Goal: Task Accomplishment & Management: Use online tool/utility

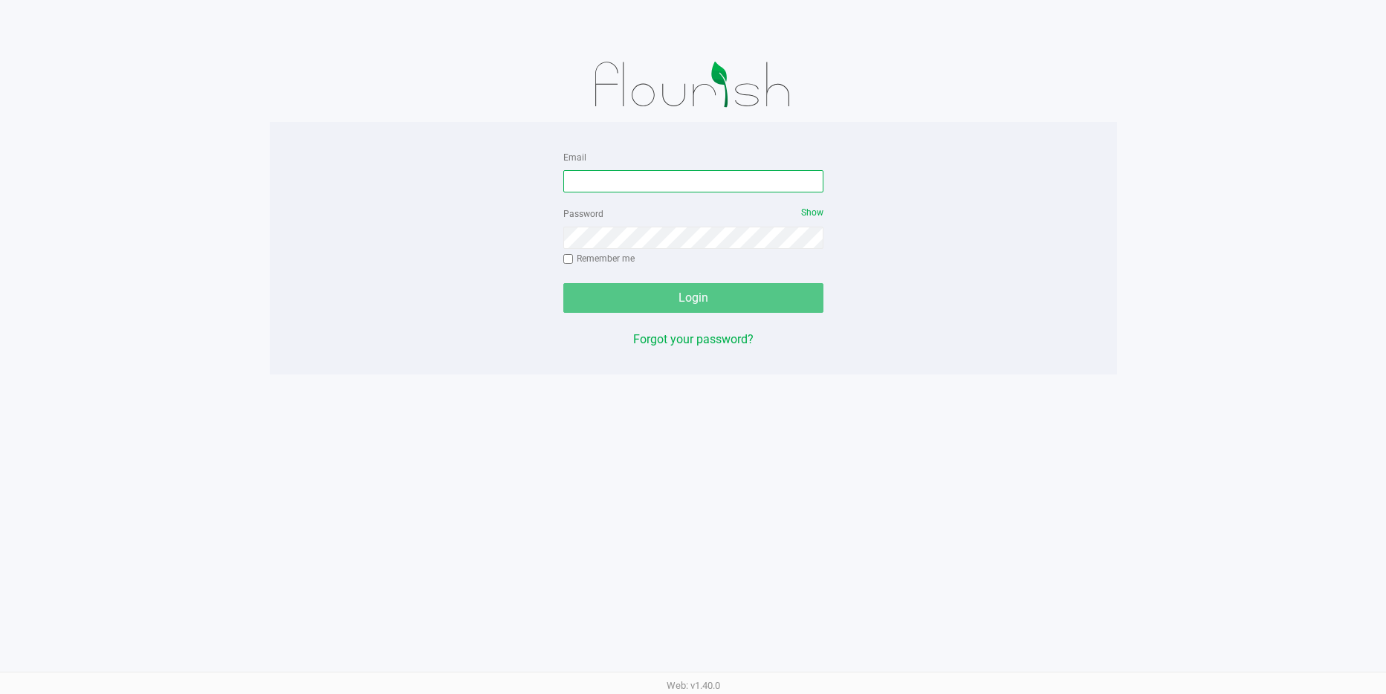
click at [582, 181] on input "Email" at bounding box center [693, 181] width 260 height 22
type input "[EMAIL_ADDRESS][DOMAIN_NAME]"
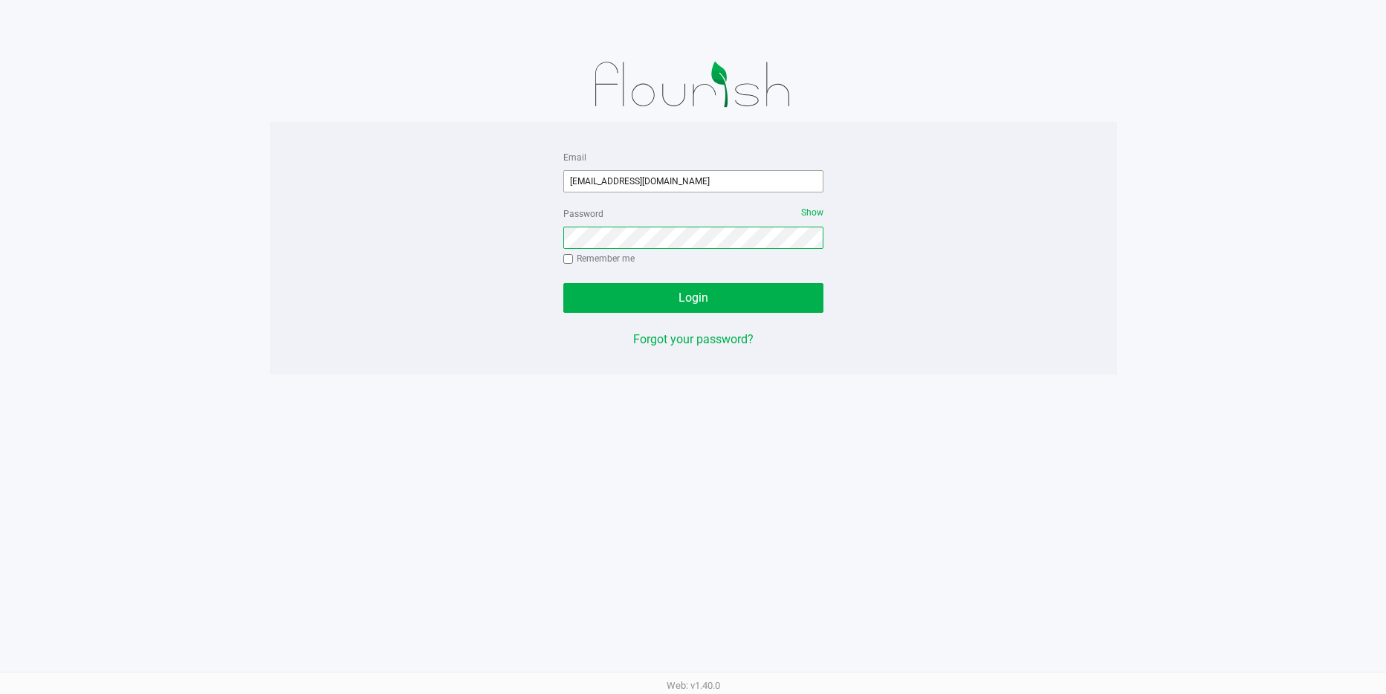
click at [563, 283] on button "Login" at bounding box center [693, 298] width 260 height 30
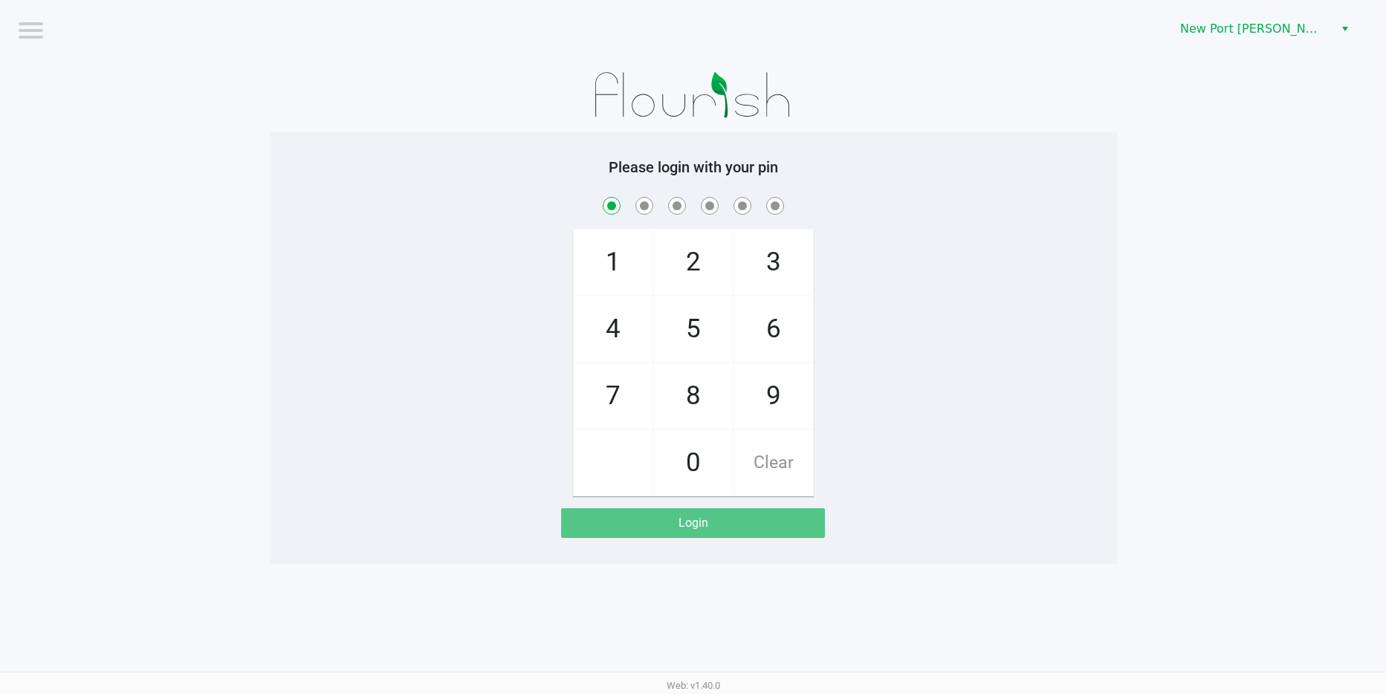
checkbox input "true"
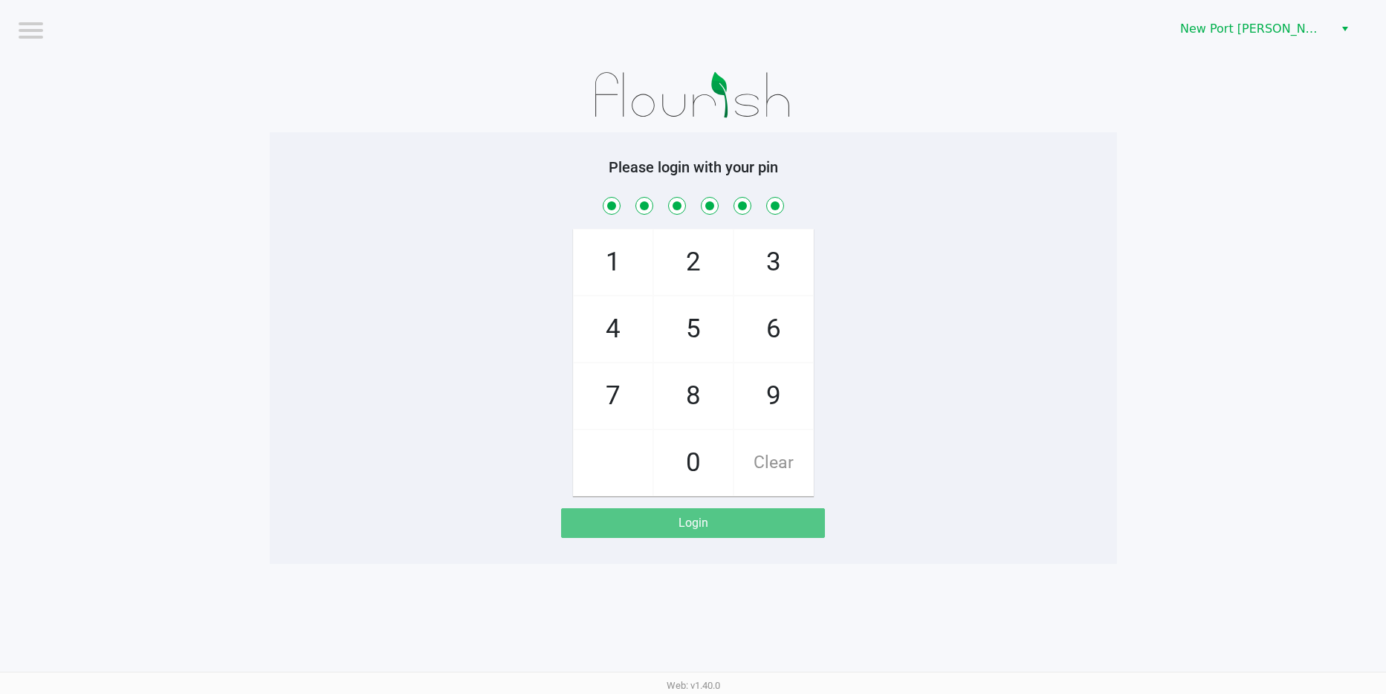
checkbox input "true"
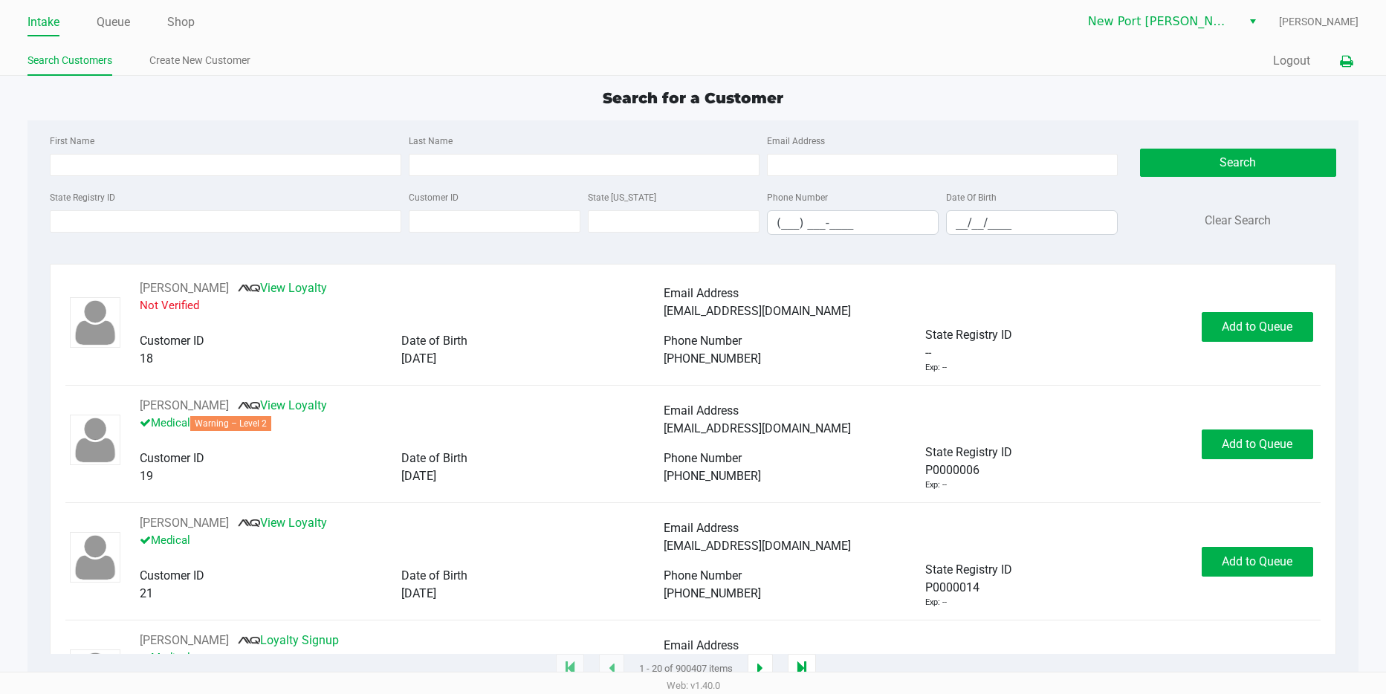
click at [1348, 62] on icon at bounding box center [1345, 61] width 13 height 10
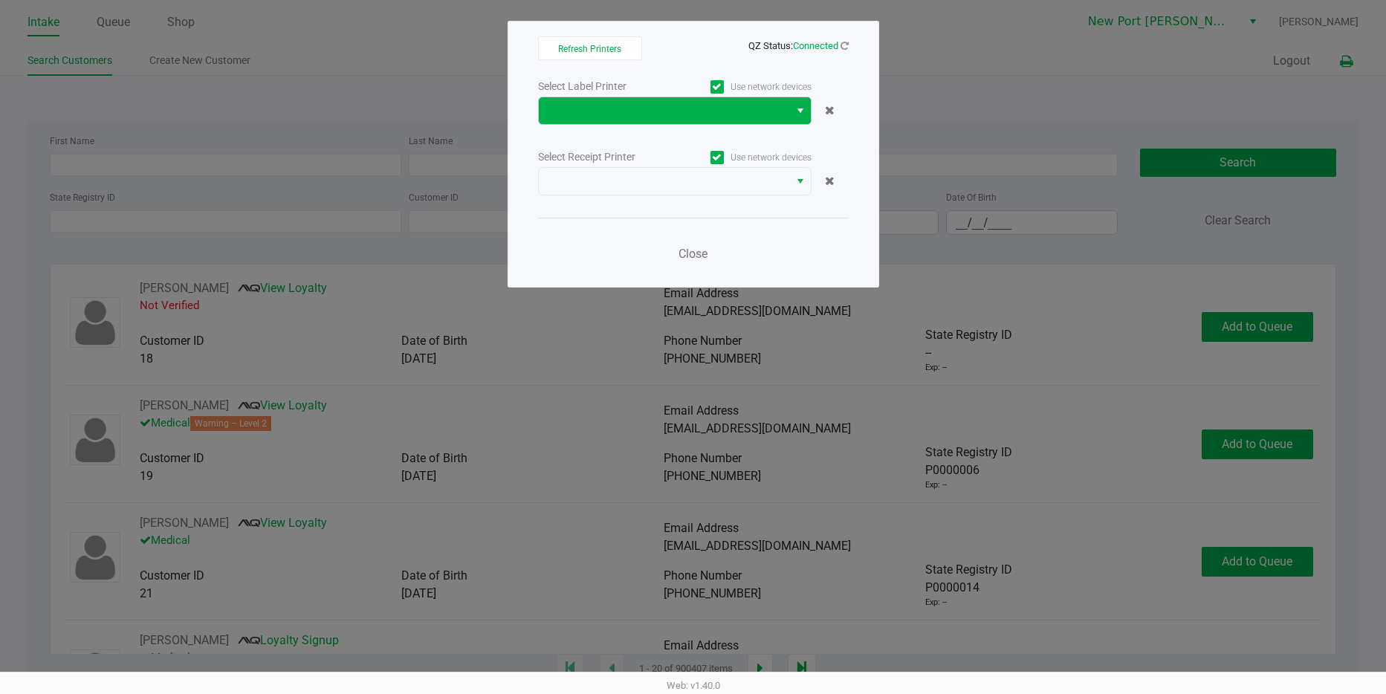
click at [802, 103] on span "Select" at bounding box center [800, 111] width 12 height 18
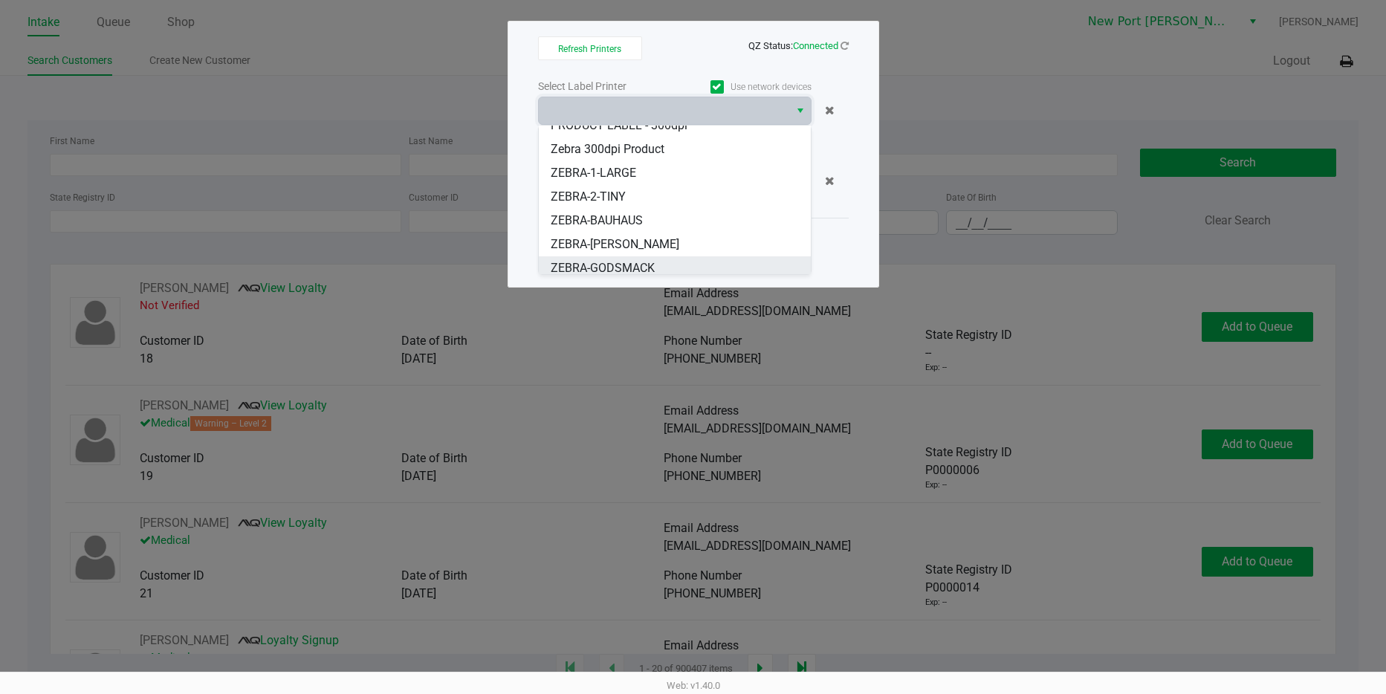
scroll to position [113, 0]
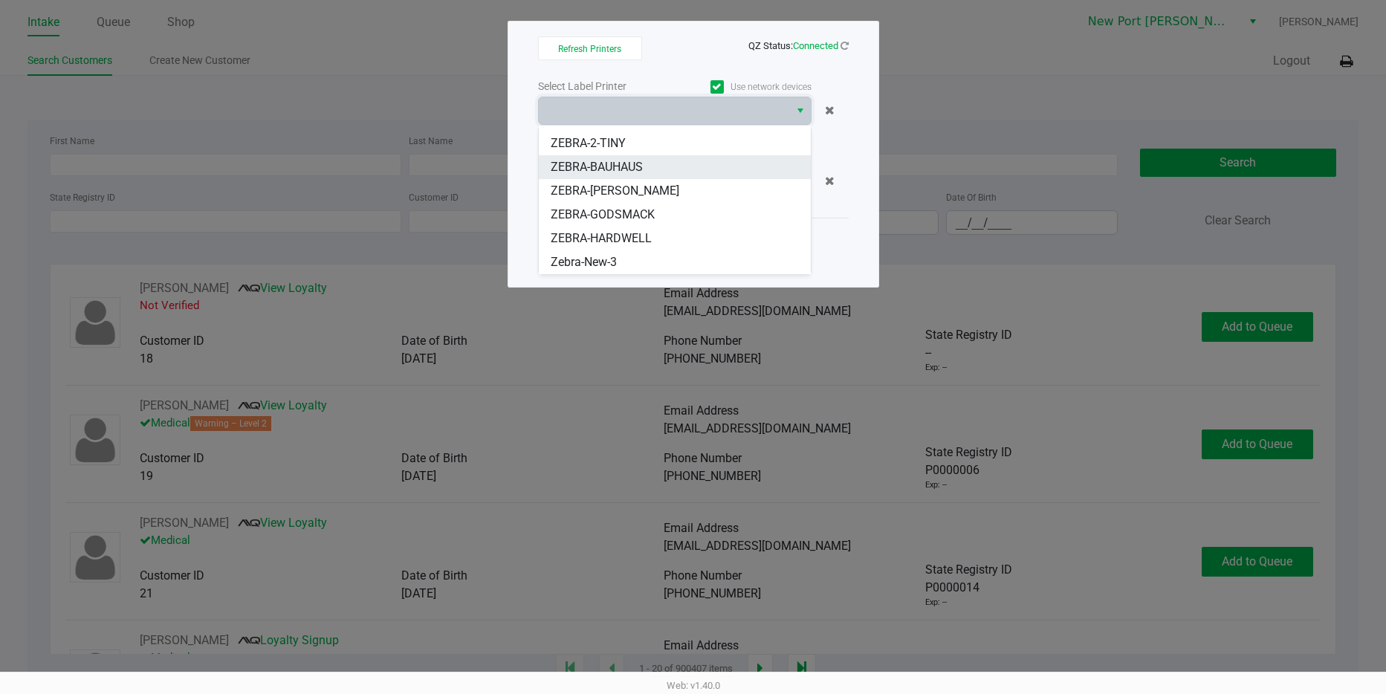
click at [611, 166] on span "ZEBRA-BAUHAUS" at bounding box center [597, 167] width 92 height 18
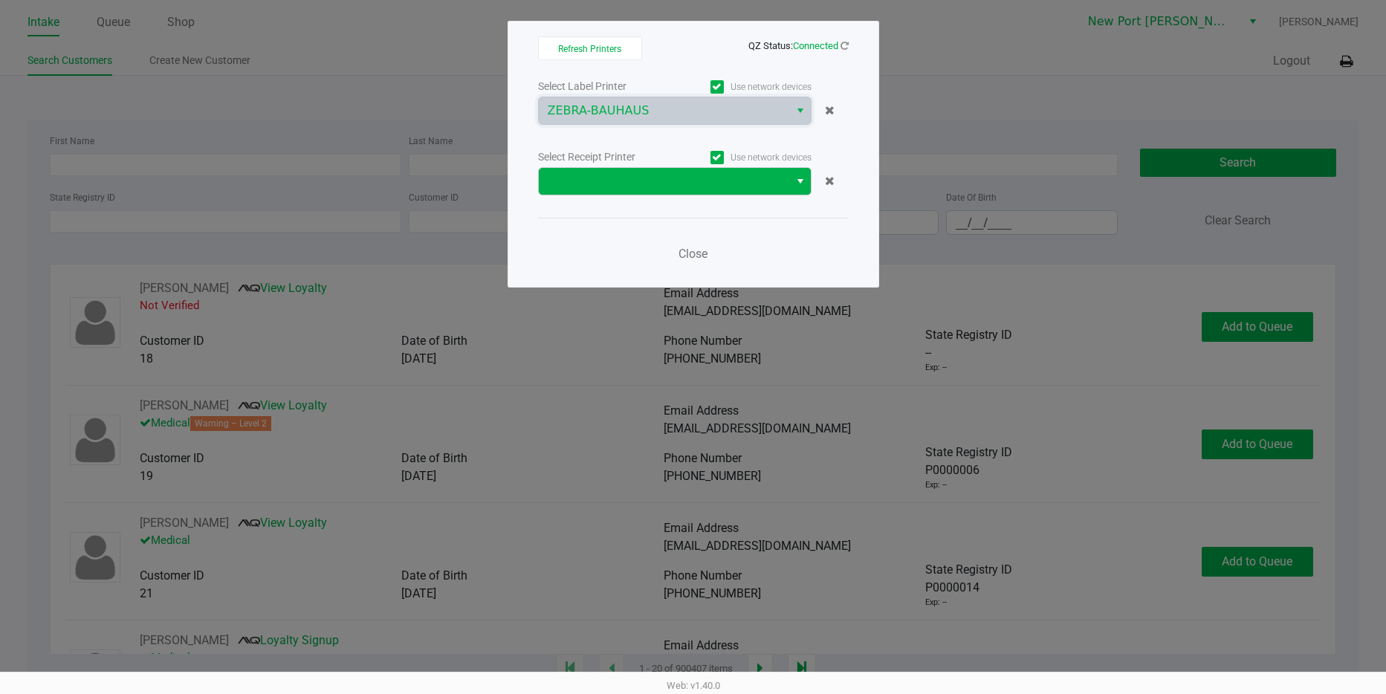
click at [801, 182] on span "Select" at bounding box center [800, 181] width 12 height 18
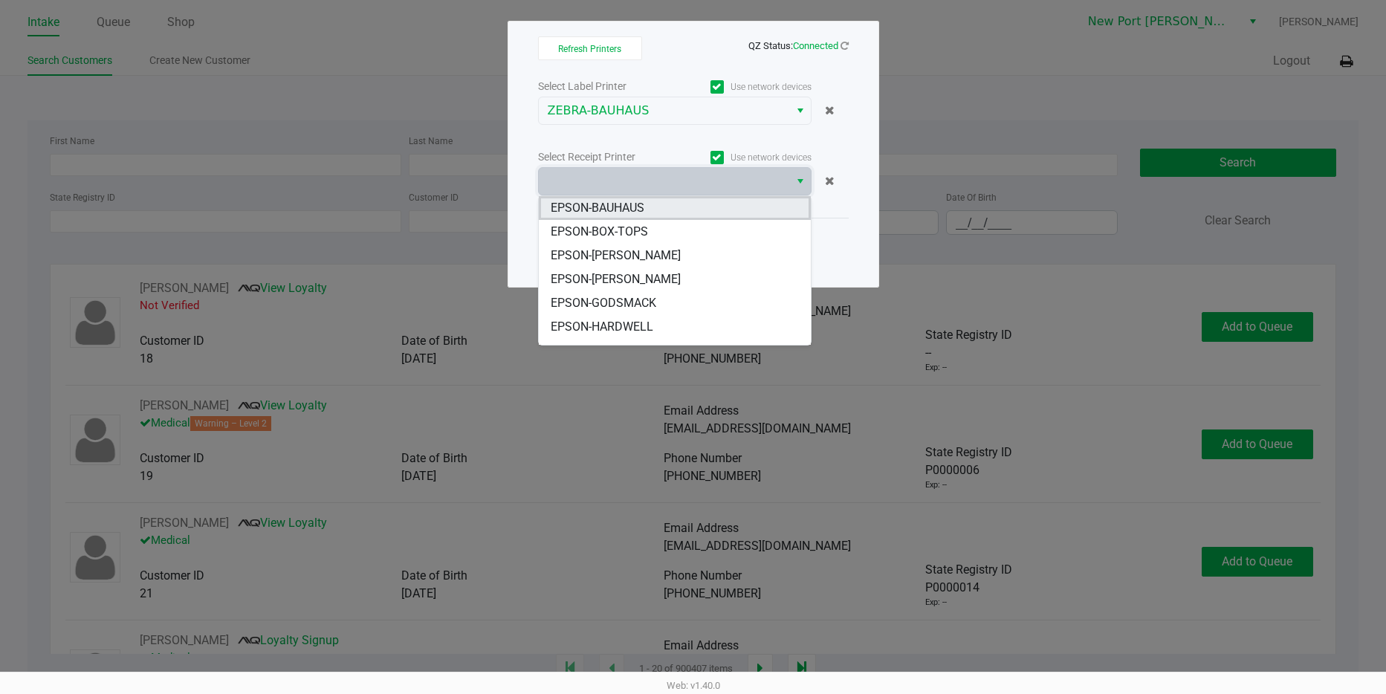
click at [612, 204] on span "EPSON-BAUHAUS" at bounding box center [598, 208] width 94 height 18
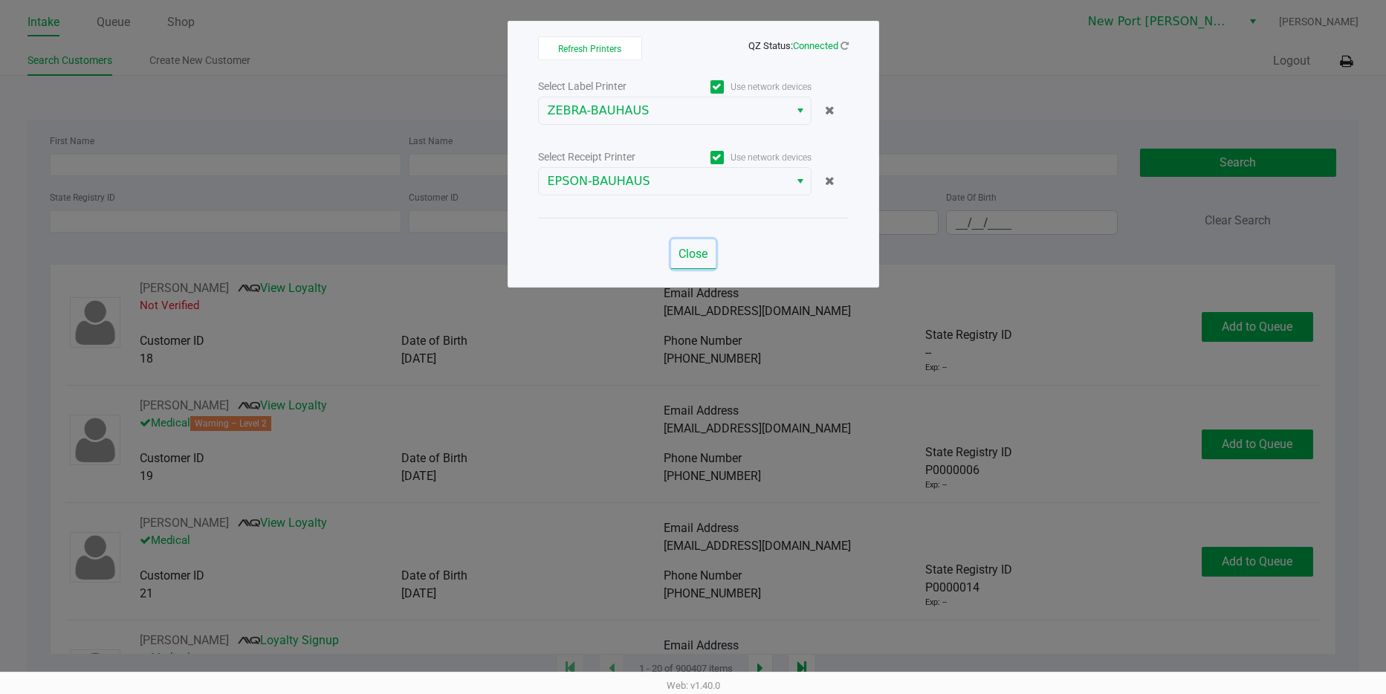
click at [695, 255] on span "Close" at bounding box center [692, 254] width 29 height 14
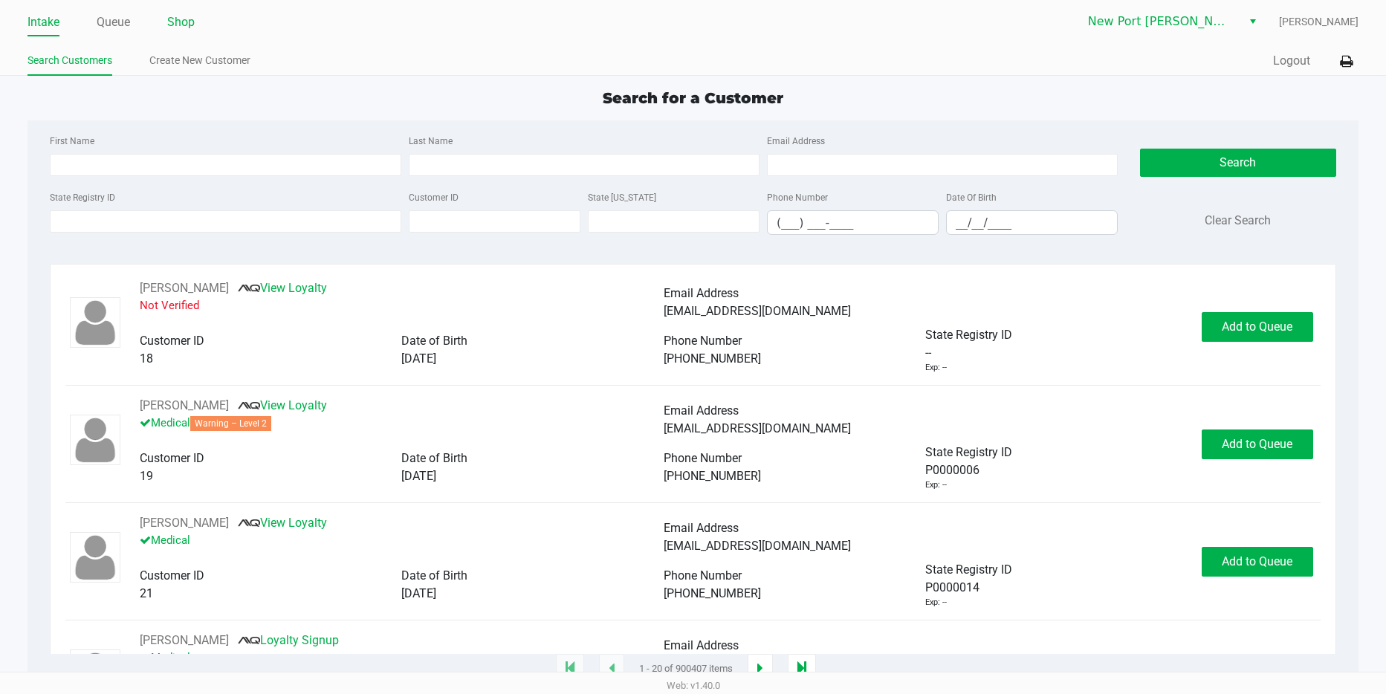
click at [192, 28] on link "Shop" at bounding box center [180, 22] width 27 height 21
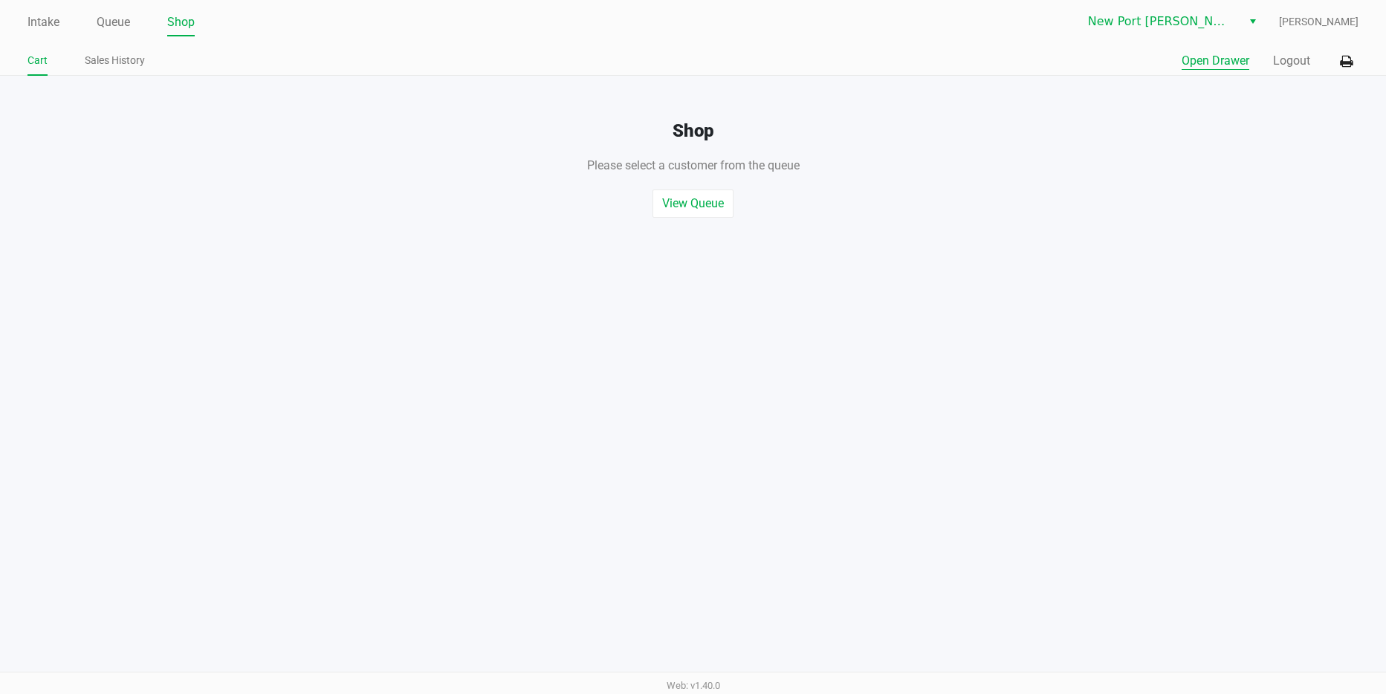
click at [1201, 59] on button "Open Drawer" at bounding box center [1215, 61] width 68 height 18
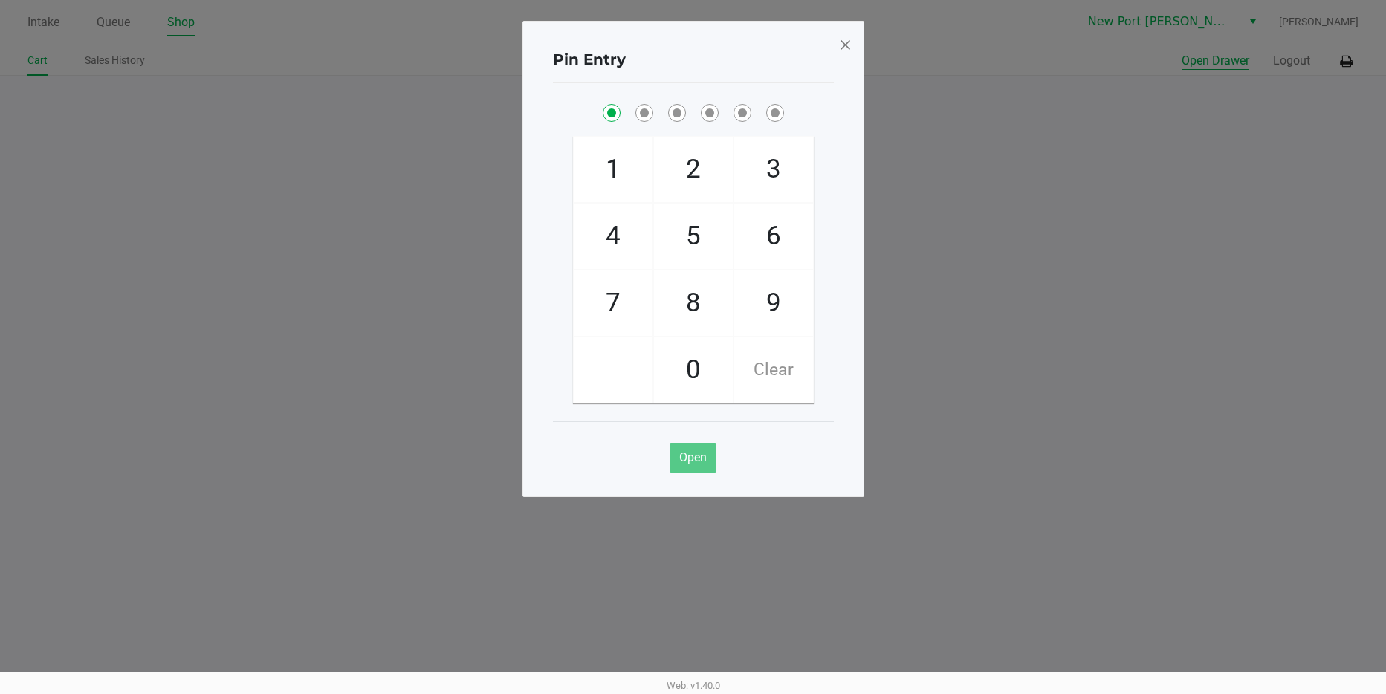
checkbox input "true"
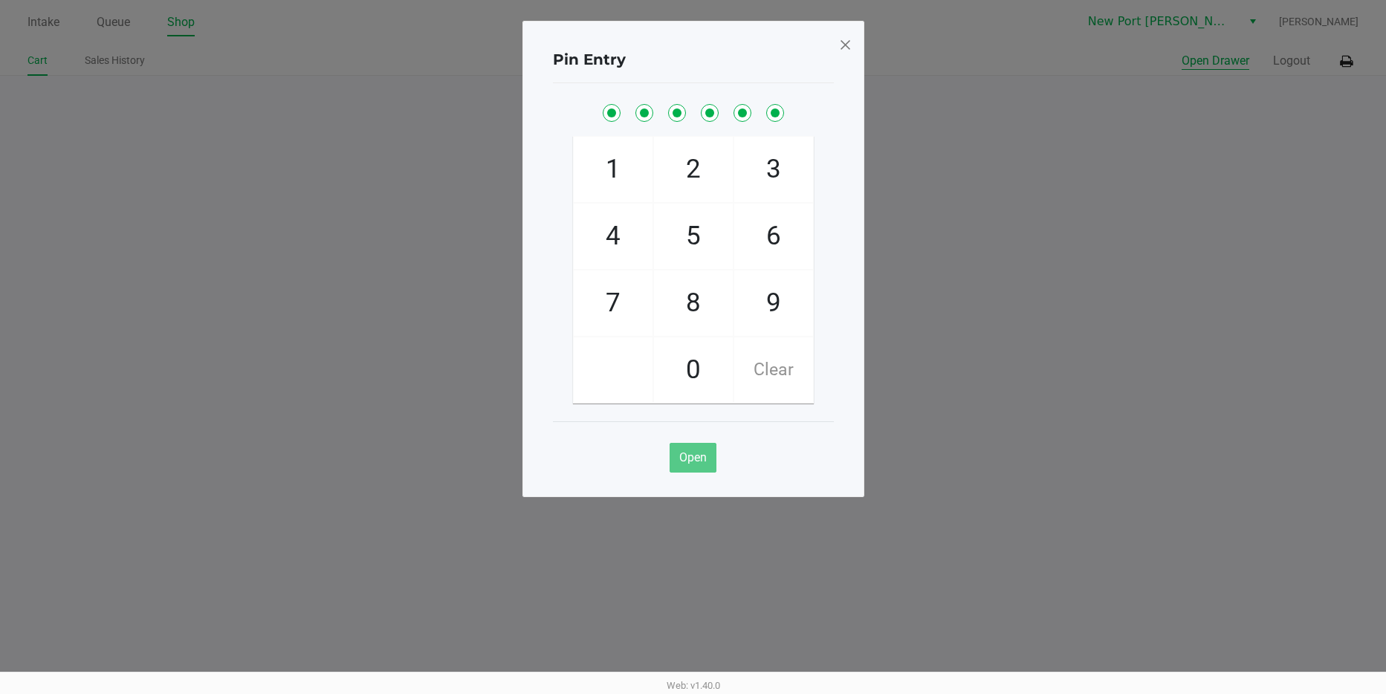
checkbox input "true"
click at [842, 47] on span at bounding box center [844, 45] width 13 height 24
